Goal: Transaction & Acquisition: Purchase product/service

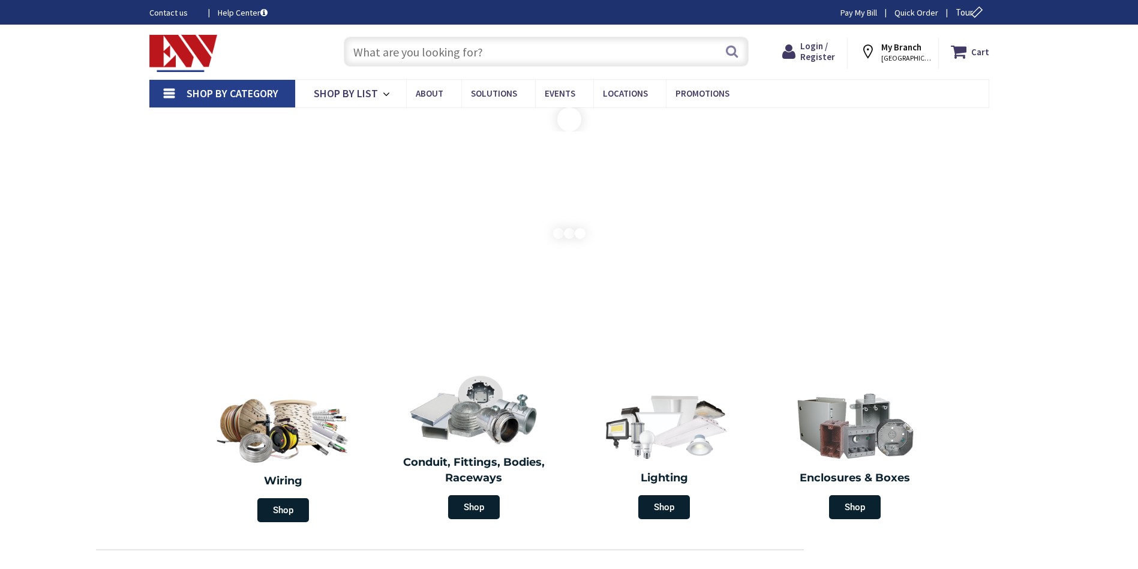
click at [452, 55] on input "text" at bounding box center [546, 52] width 405 height 30
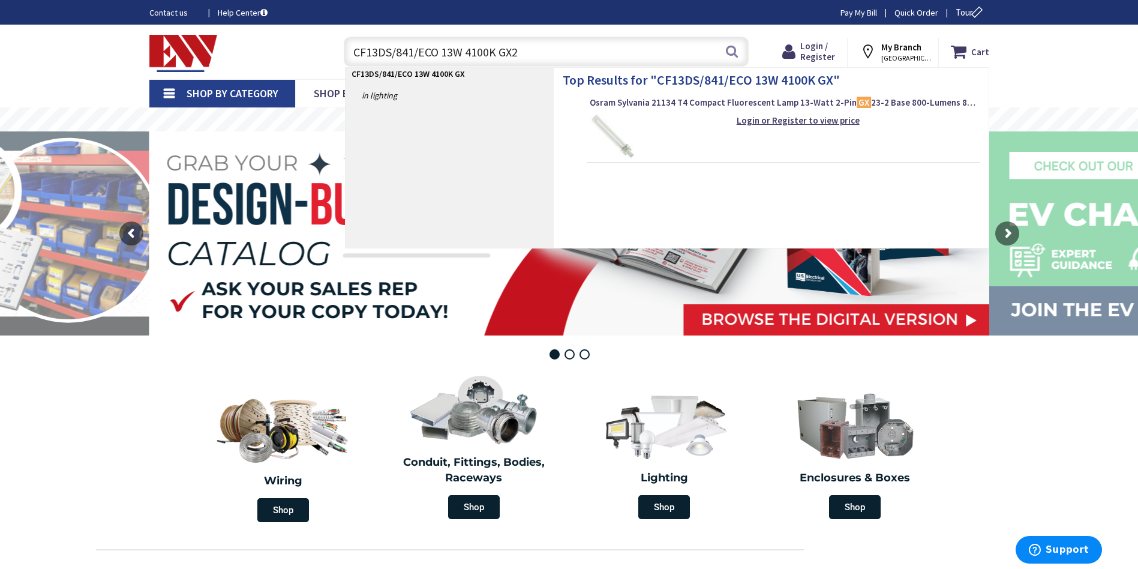
type input "CF13DS/841/ECO 13W 4100K GX23"
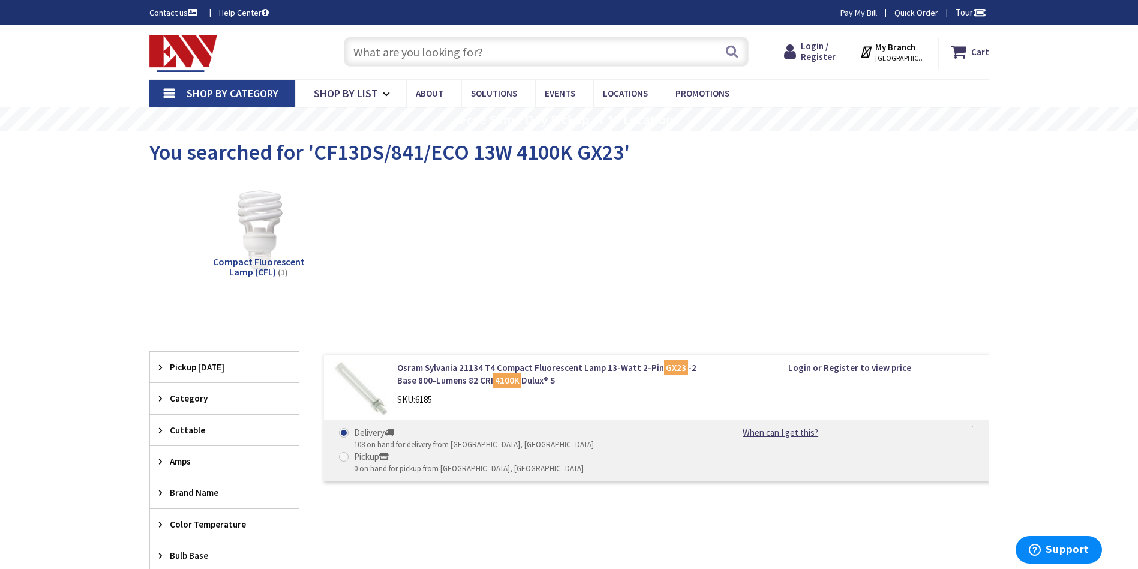
click at [146, 264] on main "You searched for 'CF13DS/841/ECO 13W 4100K GX23' View Subcategories Compact Flu…" at bounding box center [569, 396] width 900 height 530
